Goal: Information Seeking & Learning: Check status

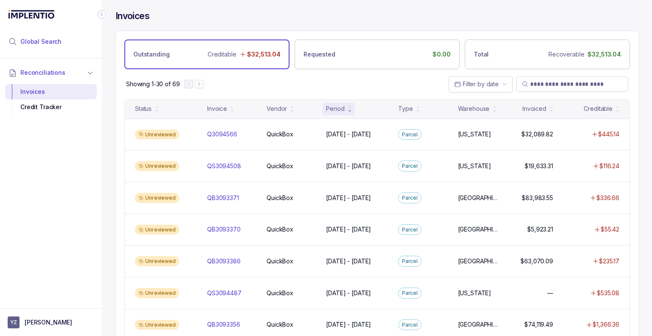
click at [33, 48] on li "Global Search" at bounding box center [51, 41] width 92 height 19
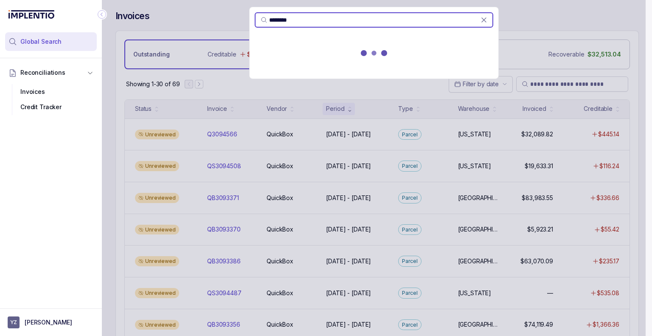
type input "********"
click at [360, 46] on div at bounding box center [374, 54] width 249 height 37
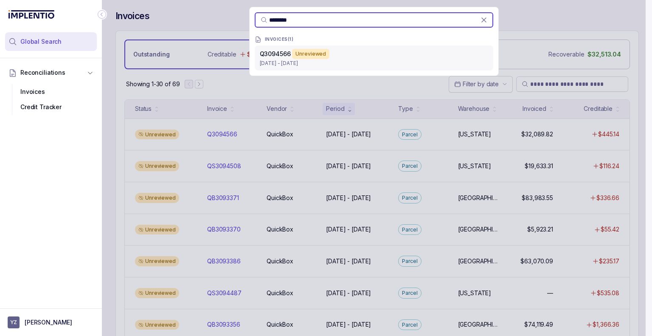
click at [323, 67] on p "[DATE] - [DATE]" at bounding box center [374, 63] width 228 height 8
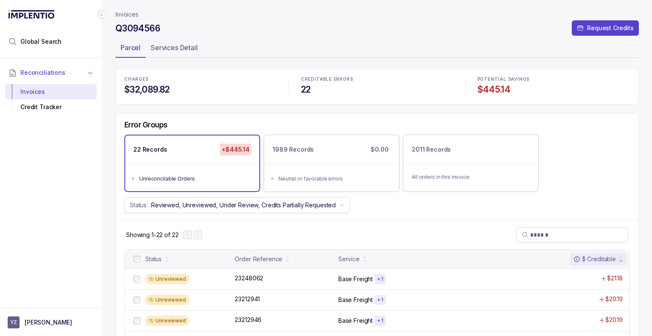
click at [277, 116] on div "Error Groups 22 Records +$445.14 Unreconcilable Orders 1989 Records $0.00 Neutr…" at bounding box center [377, 166] width 523 height 107
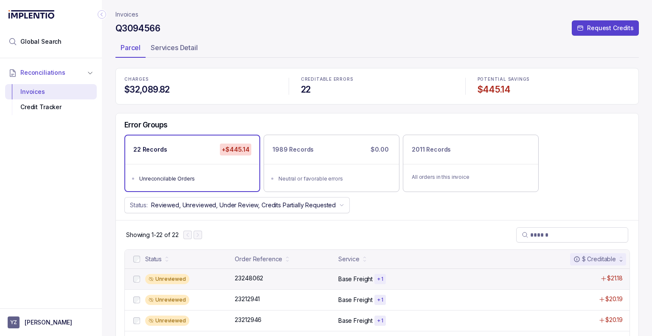
click at [399, 277] on div "Base Freight + 1" at bounding box center [428, 279] width 181 height 10
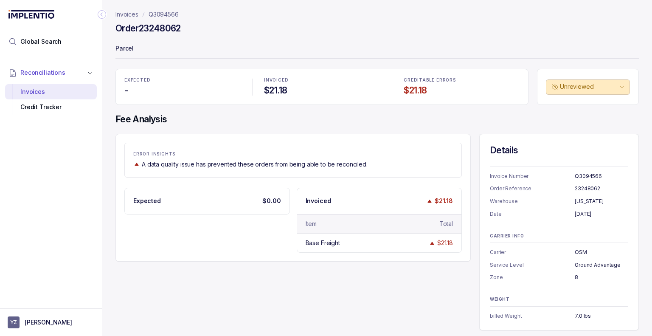
click at [270, 162] on p "A data quality issue has prevented these orders from being able to be reconcile…" at bounding box center [255, 164] width 226 height 8
click at [270, 161] on p "A data quality issue has prevented these orders from being able to be reconcile…" at bounding box center [255, 164] width 226 height 8
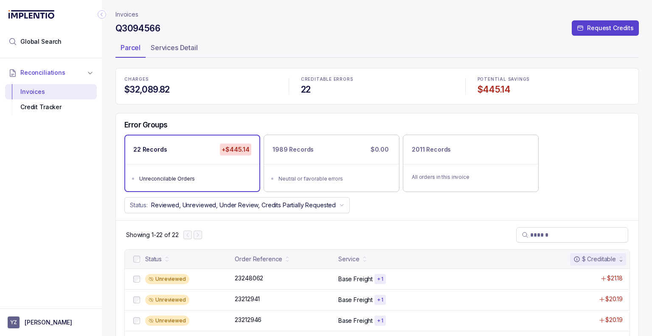
click at [28, 45] on span "Global Search" at bounding box center [40, 41] width 41 height 8
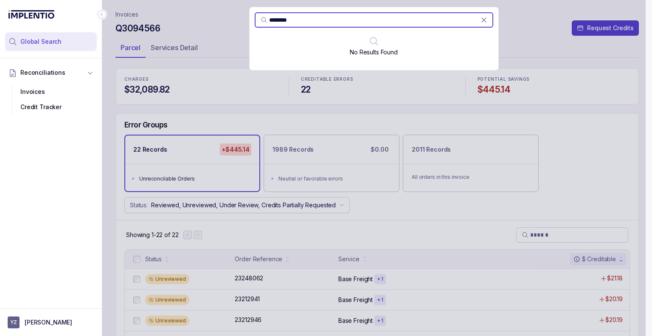
type input "********"
click at [166, 77] on div "******** No Results Found" at bounding box center [374, 168] width 544 height 336
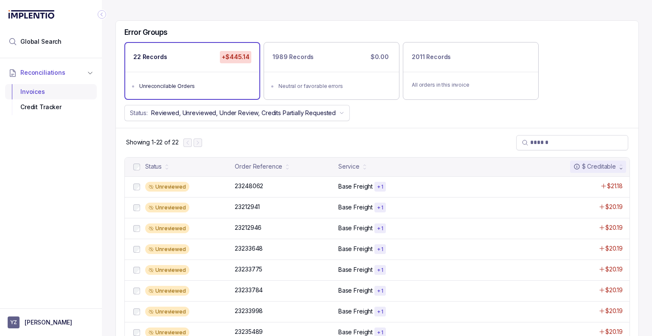
click at [58, 86] on div "Invoices" at bounding box center [51, 91] width 78 height 15
click at [76, 90] on div "Invoices" at bounding box center [51, 91] width 78 height 15
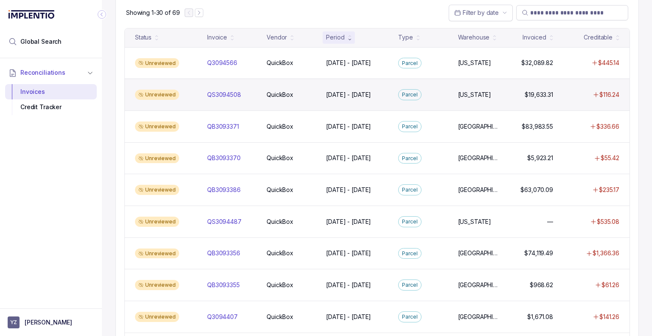
scroll to position [72, 0]
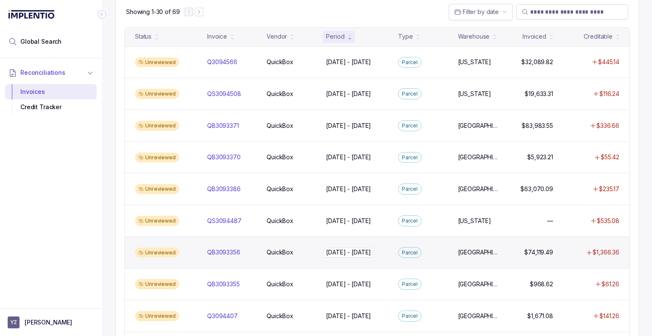
click at [371, 251] on p "[DATE] - [DATE]" at bounding box center [348, 251] width 49 height 9
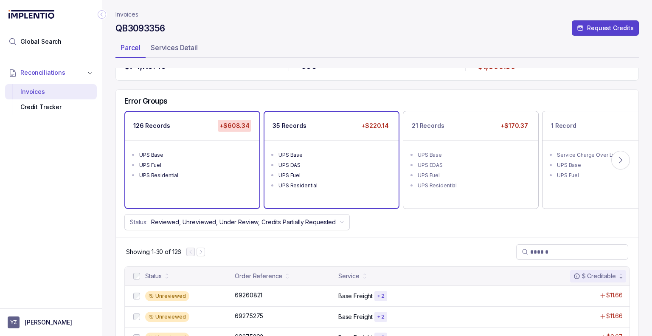
scroll to position [23, 0]
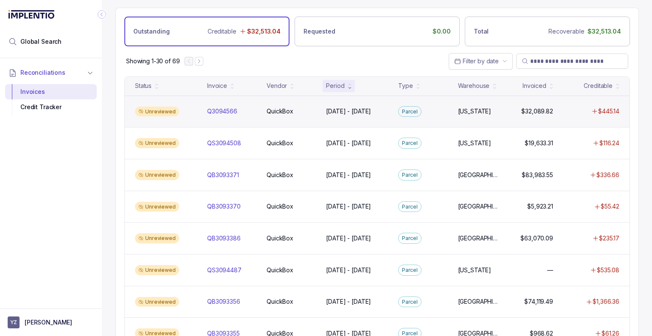
click at [296, 120] on div "Unreviewed Q3094566 Q3094566 QuickBox QuickBox [DATE] - [DATE] [DATE] - [DATE] …" at bounding box center [377, 112] width 505 height 32
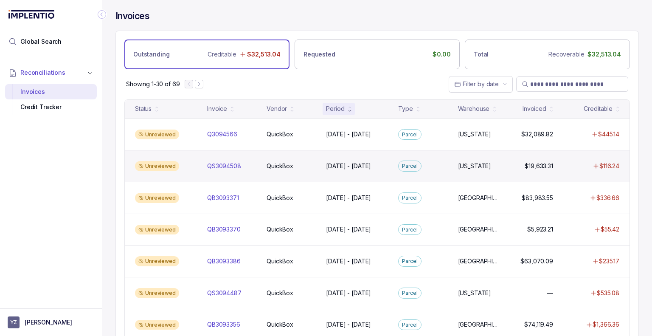
click at [261, 159] on div "Unreviewed QS3094508 QS3094508 QuickBox QuickBox [DATE] - [DATE] [DATE] - [DATE…" at bounding box center [377, 166] width 505 height 32
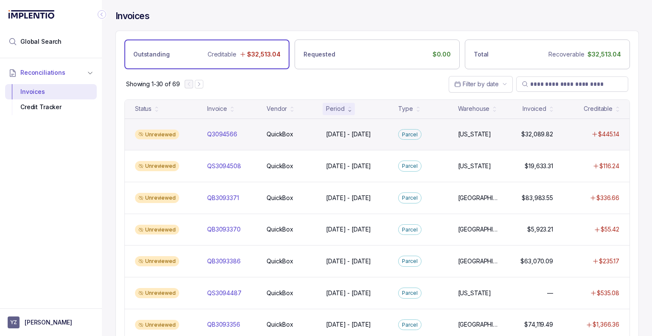
click at [277, 139] on div "Unreviewed Q3094566 Q3094566 QuickBox QuickBox [DATE] - [DATE] [DATE] - [DATE] …" at bounding box center [377, 134] width 505 height 32
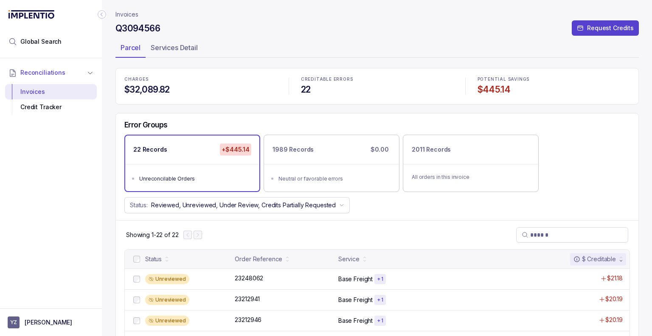
drag, startPoint x: 138, startPoint y: 8, endPoint x: 139, endPoint y: 18, distance: 9.8
click at [138, 8] on header "Invoices Q3094566 Request Credits Parcel Services Detail" at bounding box center [376, 34] width 523 height 68
click at [142, 29] on h4 "Q3094566" at bounding box center [137, 28] width 45 height 12
copy h4 "Q3094566"
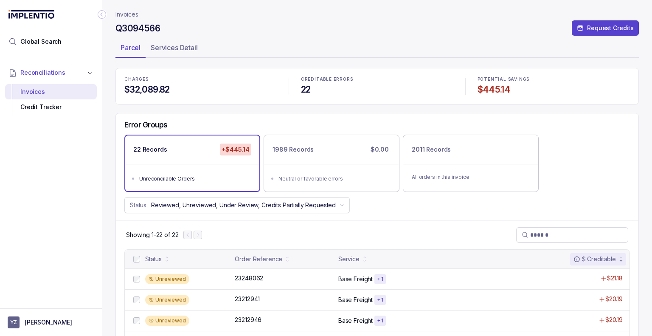
click at [287, 52] on ul "Parcel Services Detail" at bounding box center [376, 49] width 523 height 17
